Goal: Task Accomplishment & Management: Manage account settings

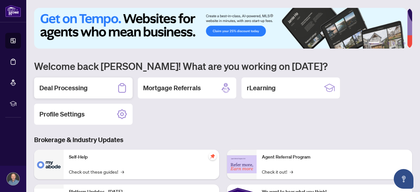
click at [82, 89] on h2 "Deal Processing" at bounding box center [63, 87] width 48 height 9
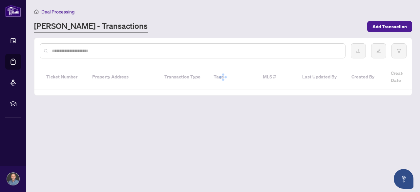
click at [155, 50] on input "text" at bounding box center [196, 50] width 288 height 7
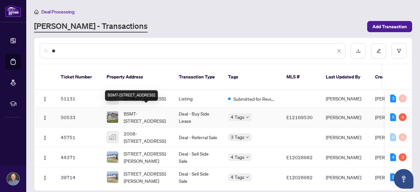
type input "**"
click at [147, 113] on span "BSMT-[STREET_ADDRESS]" at bounding box center [146, 117] width 45 height 14
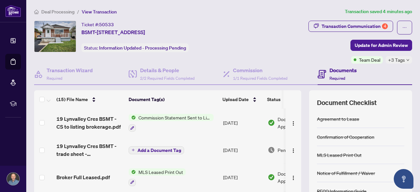
scroll to position [106, 0]
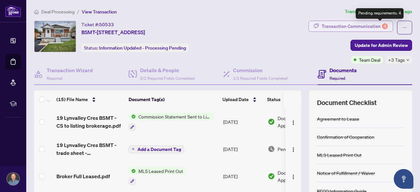
click at [382, 27] on div "4" at bounding box center [385, 26] width 6 height 6
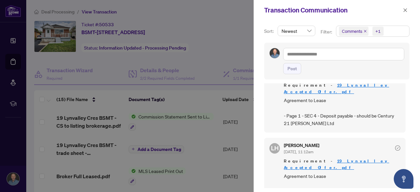
scroll to position [291, 0]
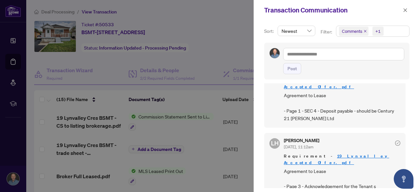
click at [343, 153] on link "19 Lynvalley Accepted Offer.pdf" at bounding box center [336, 159] width 105 height 12
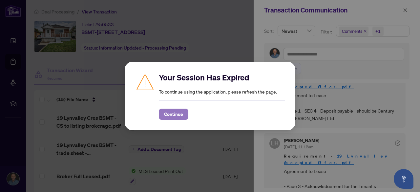
click at [176, 116] on span "Continue" at bounding box center [173, 114] width 19 height 11
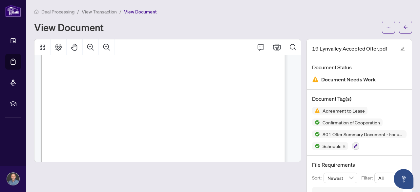
scroll to position [1655, 0]
click at [404, 30] on span "button" at bounding box center [406, 27] width 5 height 11
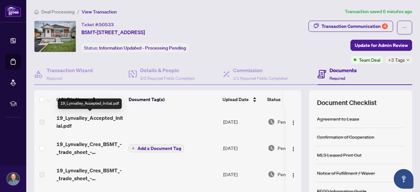
click at [108, 118] on span "19_Lynvalley_Accepted_Initial.pdf" at bounding box center [89, 122] width 67 height 16
click at [77, 120] on span "19_Lynvalley_Accepted_Initial.pdf" at bounding box center [89, 122] width 67 height 16
click at [81, 117] on span "19_Lynvalley_Accepted_Initial.pdf" at bounding box center [89, 122] width 67 height 16
click at [100, 120] on span "19_Lynvalley_Accepted_Initial.pdf" at bounding box center [89, 122] width 67 height 16
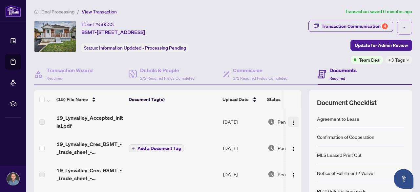
click at [291, 121] on img "button" at bounding box center [293, 122] width 5 height 5
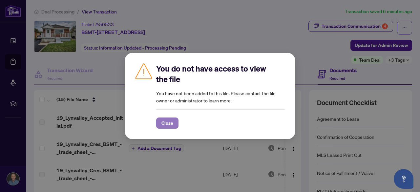
click at [166, 123] on span "Close" at bounding box center [168, 123] width 12 height 11
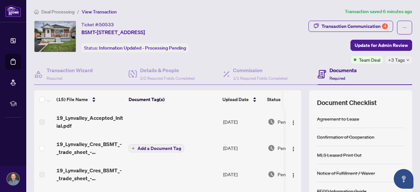
click at [148, 119] on td at bounding box center [173, 122] width 95 height 26
click at [339, 26] on div "Transaction Communication 4" at bounding box center [355, 26] width 66 height 11
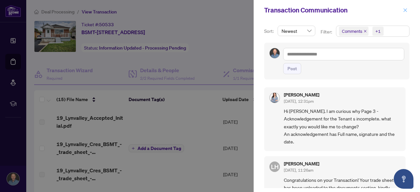
click at [407, 11] on icon "close" at bounding box center [405, 10] width 5 height 5
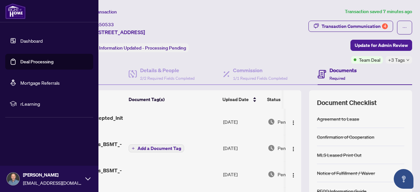
click at [87, 178] on icon at bounding box center [87, 178] width 5 height 5
click at [29, 138] on span "Logout" at bounding box center [26, 140] width 15 height 11
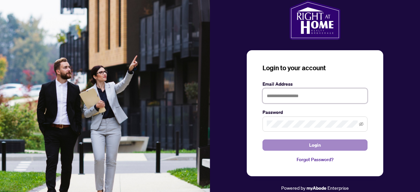
type input "**********"
click at [320, 149] on span "Login" at bounding box center [315, 145] width 12 height 11
